Goal: Transaction & Acquisition: Book appointment/travel/reservation

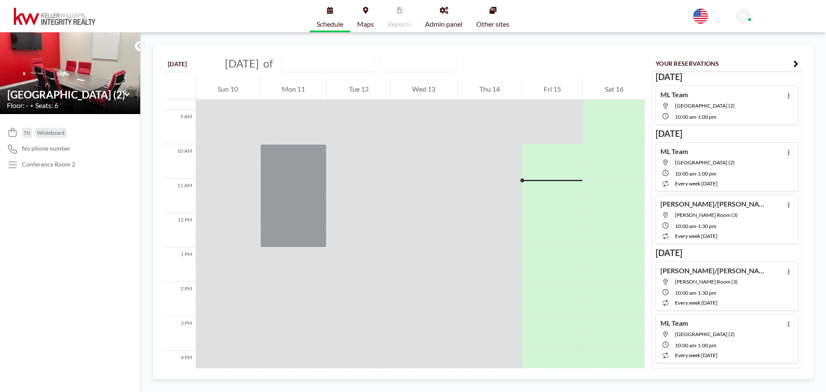
scroll to position [327, 0]
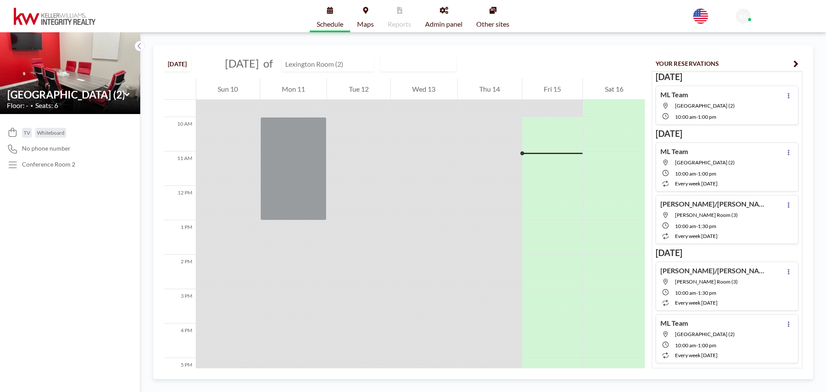
click at [326, 67] on input "text" at bounding box center [323, 64] width 83 height 14
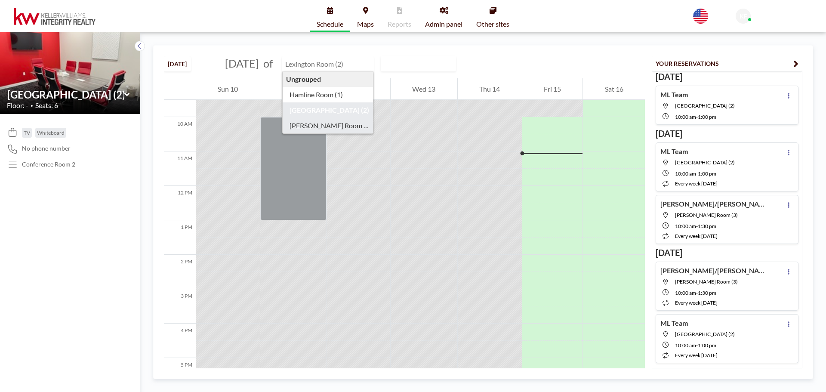
type input "[PERSON_NAME] Room (3)"
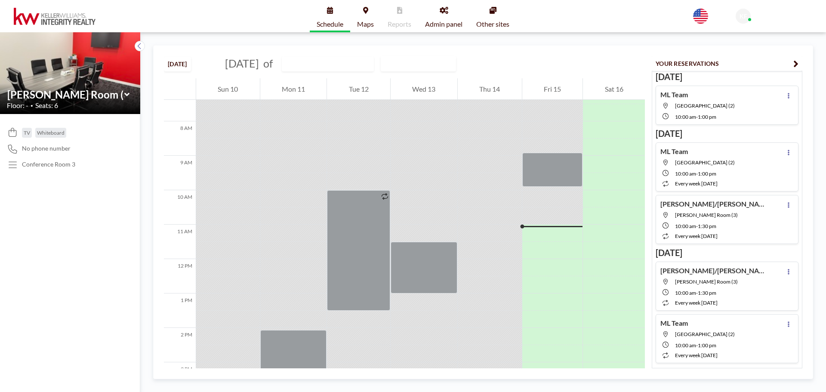
scroll to position [361, 0]
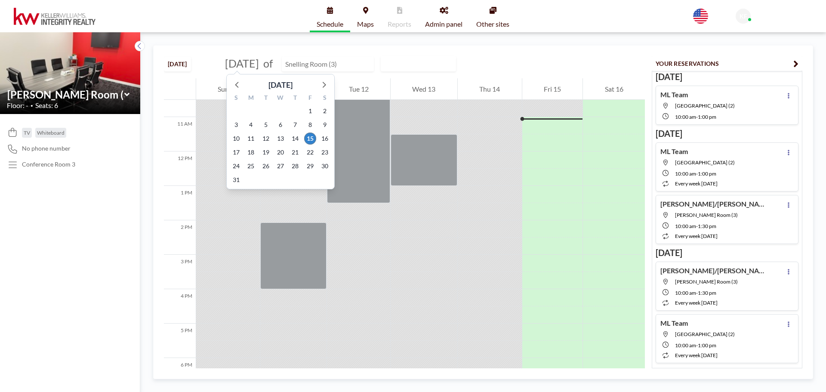
click at [341, 63] on input "text" at bounding box center [323, 64] width 83 height 14
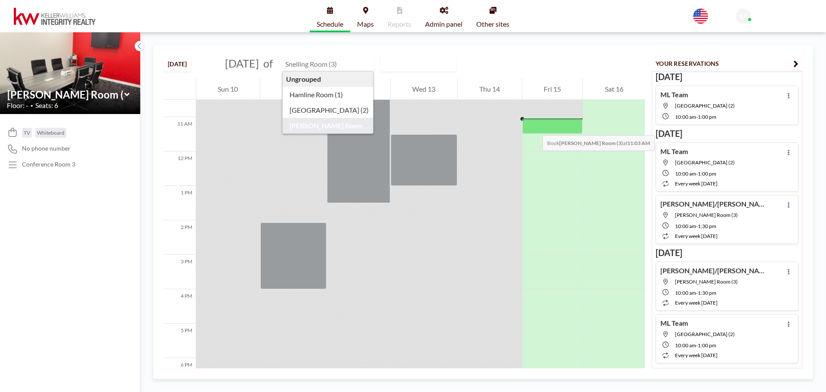
type input "[PERSON_NAME] Room (3)"
click at [534, 126] on div at bounding box center [552, 126] width 61 height 15
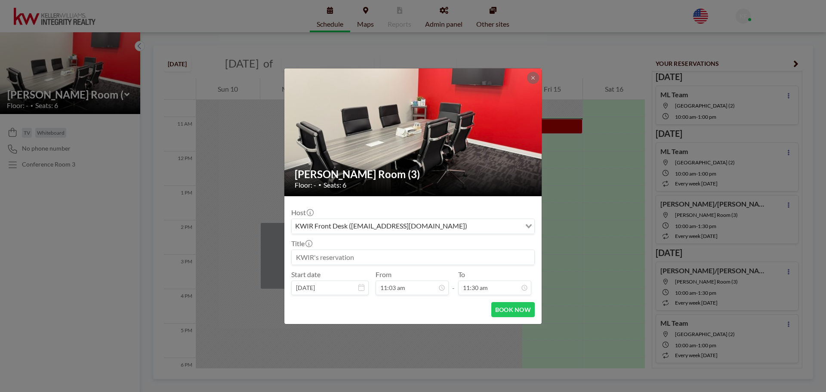
click at [349, 259] on input at bounding box center [413, 257] width 243 height 15
type input "[PERSON_NAME] & [PERSON_NAME]"
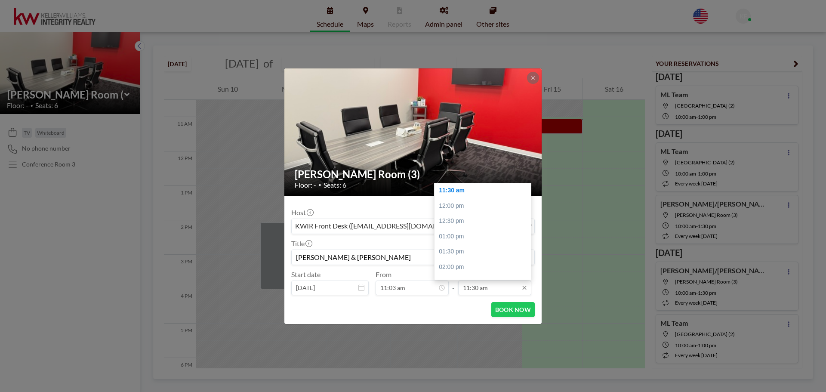
click at [488, 289] on input "11:30 am" at bounding box center [494, 287] width 73 height 15
click at [475, 235] on div "01:00 pm" at bounding box center [484, 236] width 101 height 15
type input "01:00 pm"
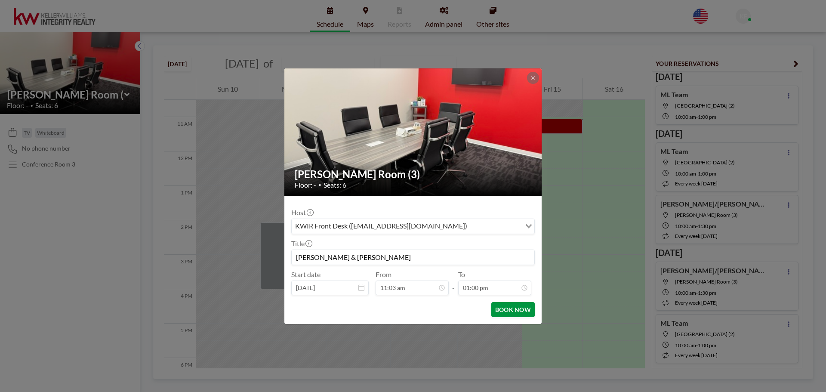
scroll to position [214, 0]
click at [507, 310] on button "BOOK NOW" at bounding box center [512, 309] width 43 height 15
